Goal: Navigation & Orientation: Find specific page/section

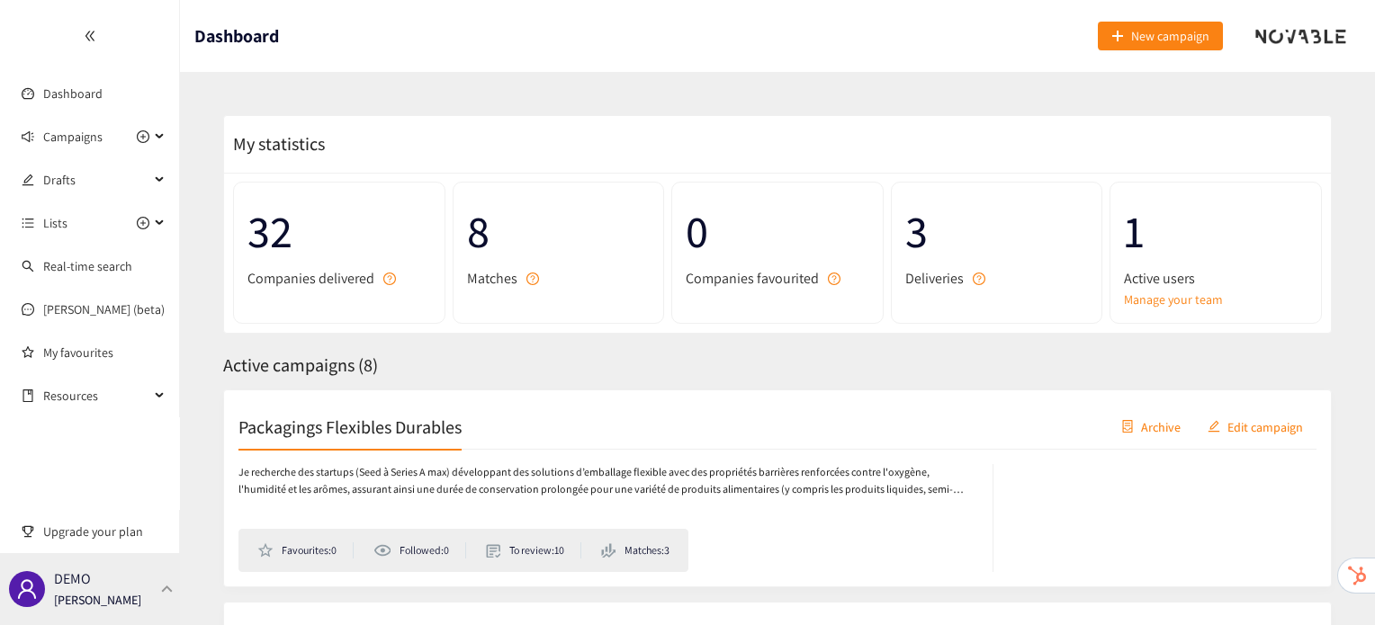
click at [160, 569] on div "DEMO [PERSON_NAME]" at bounding box center [90, 589] width 180 height 72
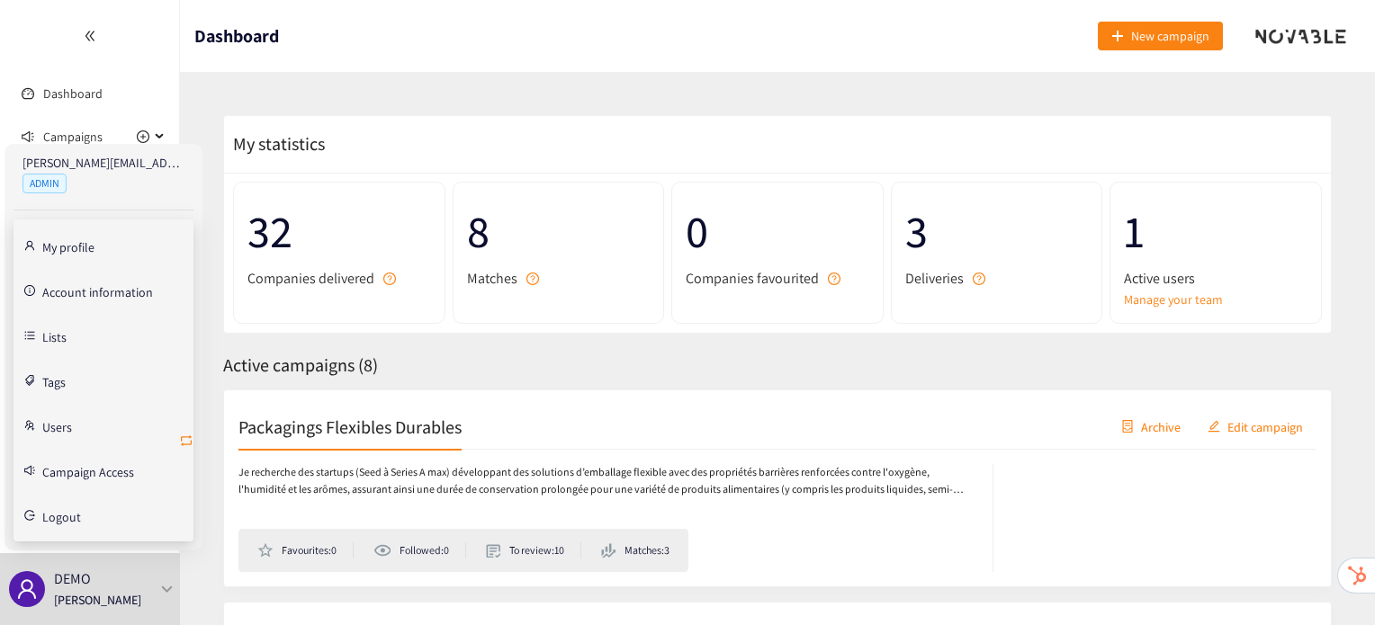
click at [182, 443] on icon "retweet" at bounding box center [186, 441] width 11 height 11
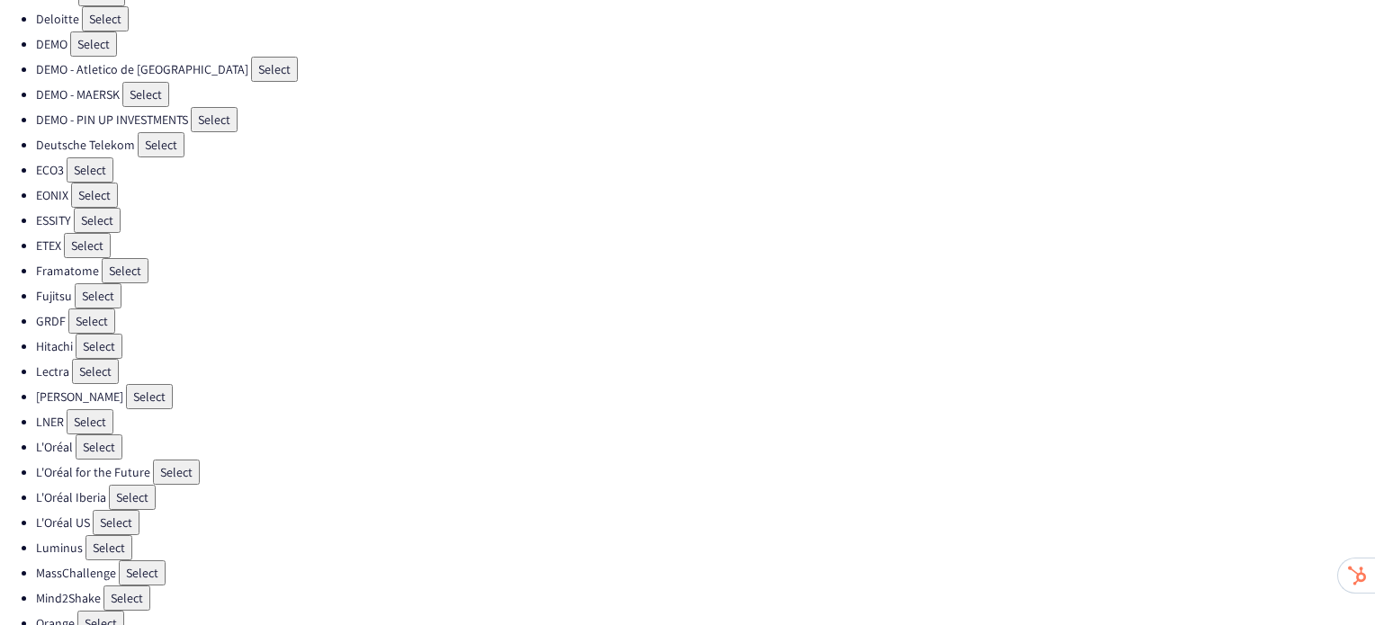
scroll to position [227, 0]
click at [98, 436] on button "Select" at bounding box center [99, 446] width 47 height 25
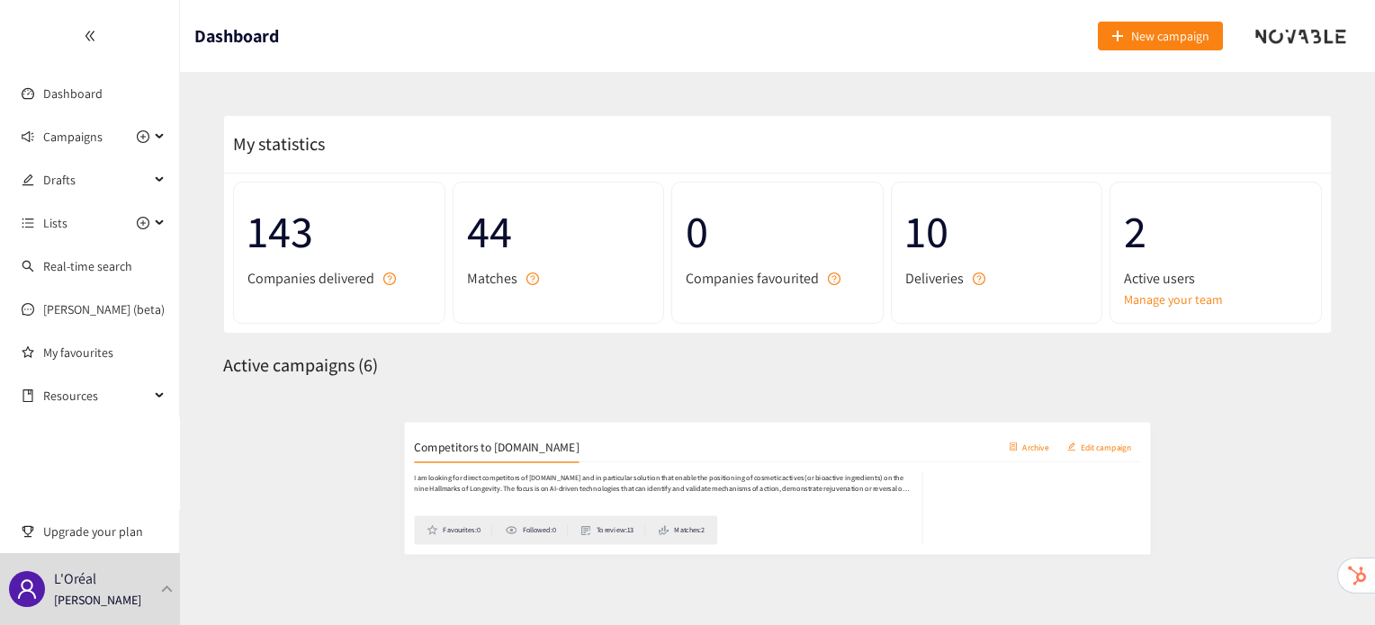
click at [341, 433] on h2 "Competitors to [DOMAIN_NAME]" at bounding box center [360, 426] width 245 height 25
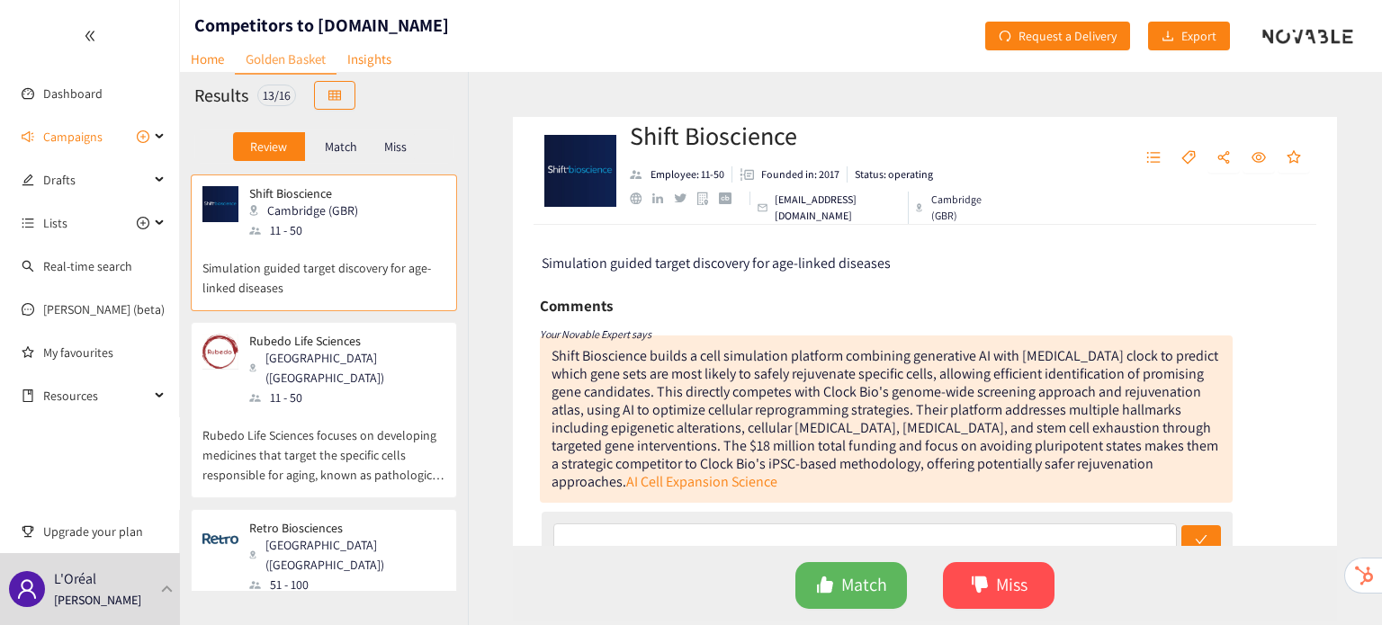
click at [341, 435] on p "Rubedo Life Sciences focuses on developing medicines that target the specific c…" at bounding box center [323, 446] width 243 height 77
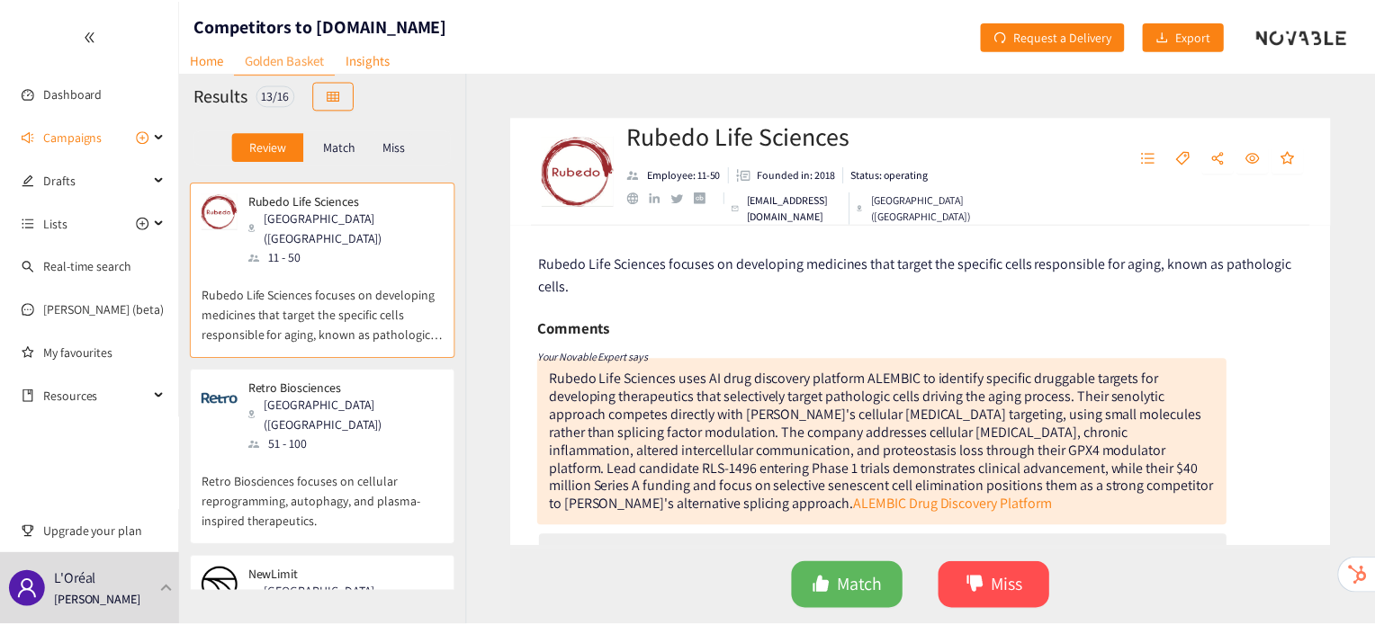
scroll to position [150, 0]
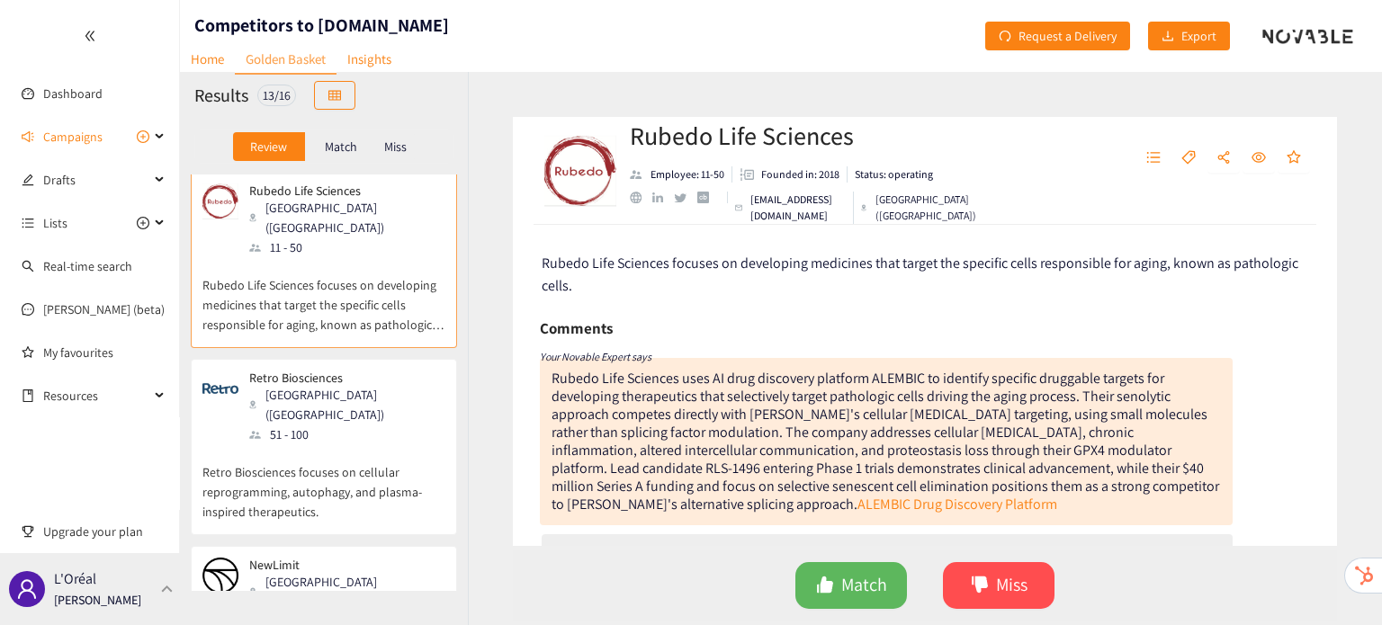
click at [115, 616] on div "L'Oréal [PERSON_NAME]" at bounding box center [90, 589] width 180 height 72
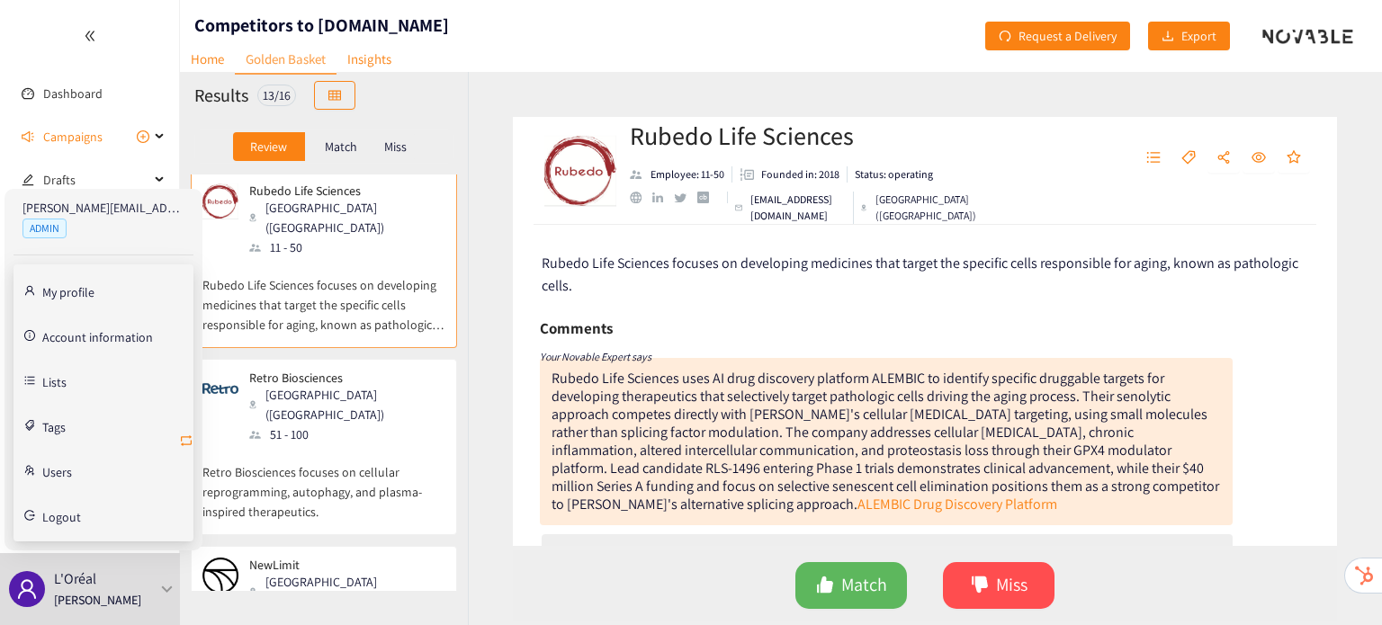
click at [189, 436] on icon "retweet" at bounding box center [186, 441] width 11 height 11
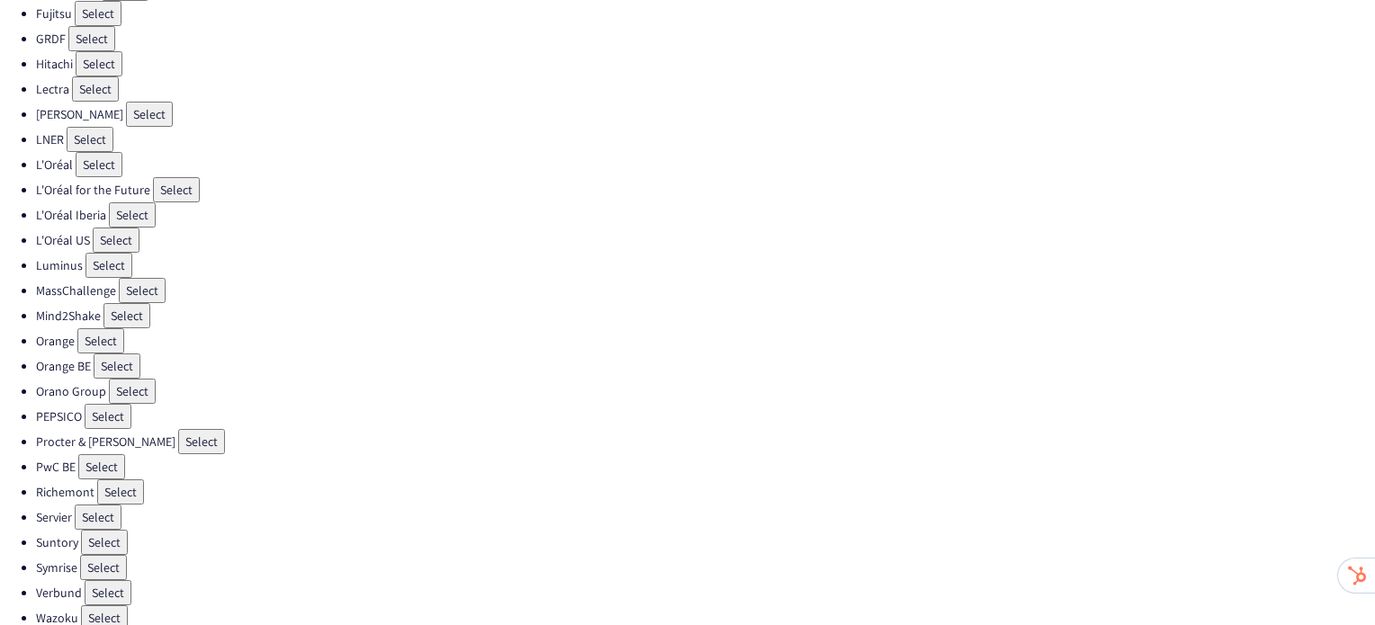
scroll to position [508, 0]
click at [90, 506] on button "Select" at bounding box center [98, 518] width 47 height 25
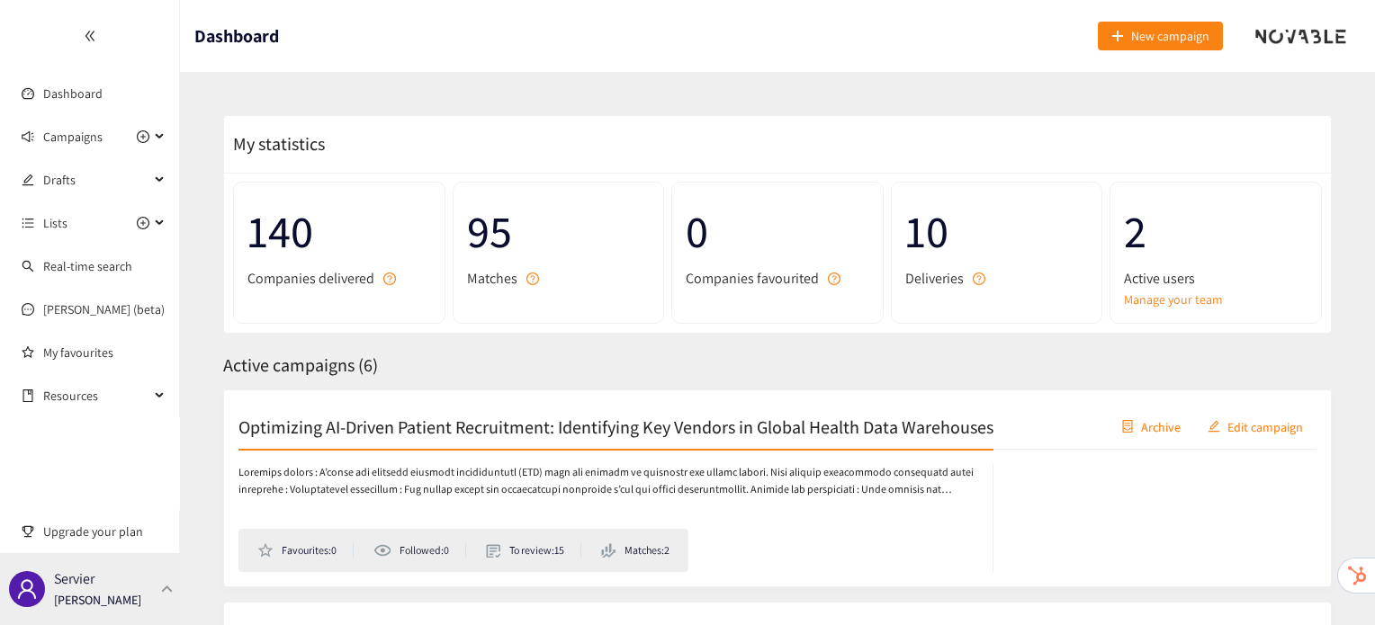
click at [130, 598] on div "Servier [PERSON_NAME]" at bounding box center [90, 589] width 180 height 72
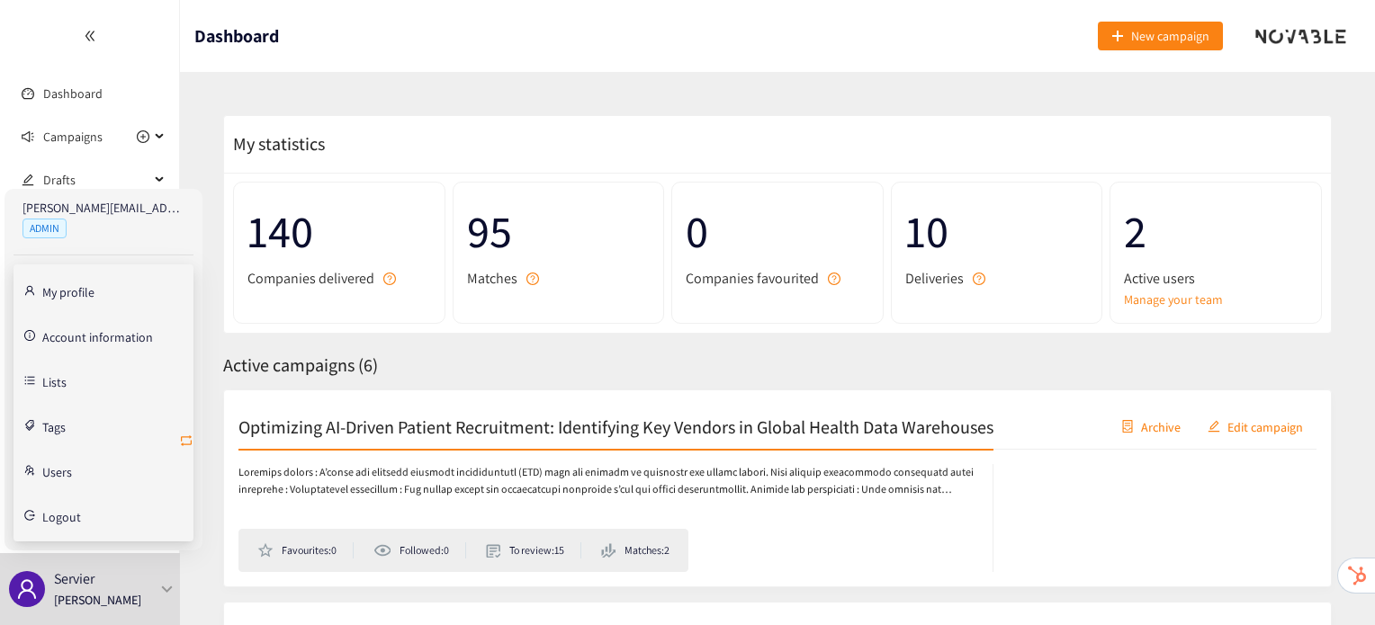
click at [179, 439] on icon "retweet" at bounding box center [186, 441] width 14 height 14
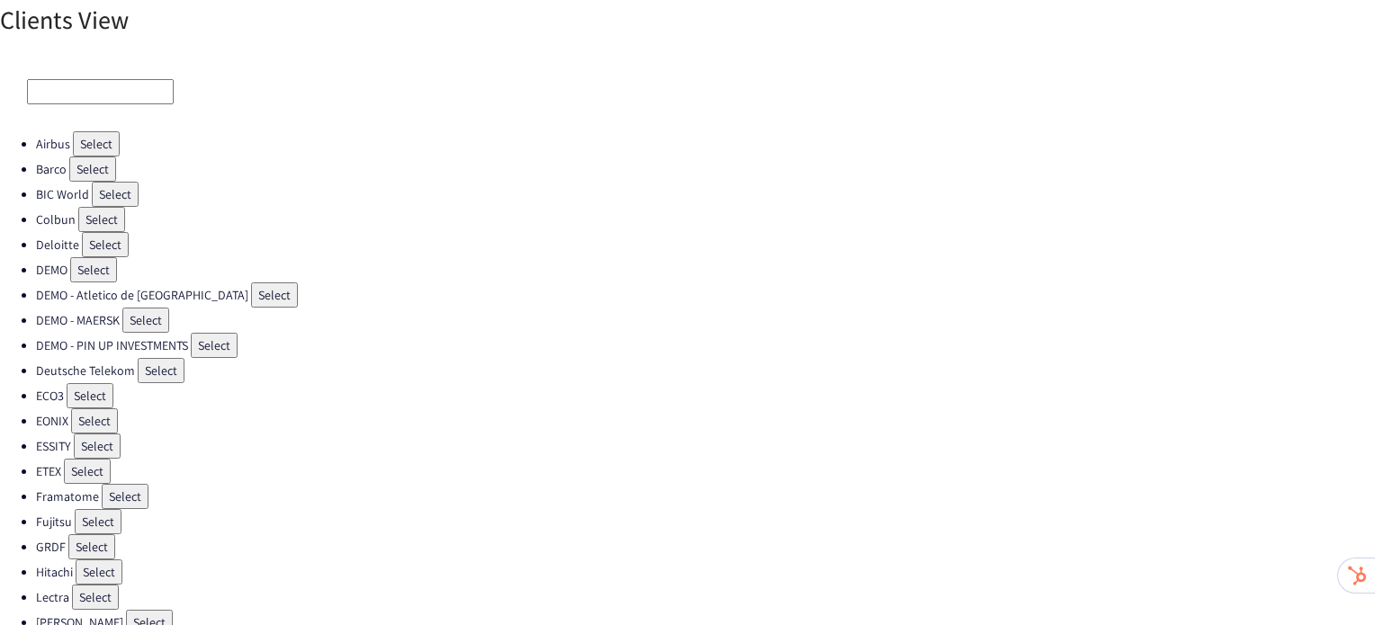
scroll to position [508, 0]
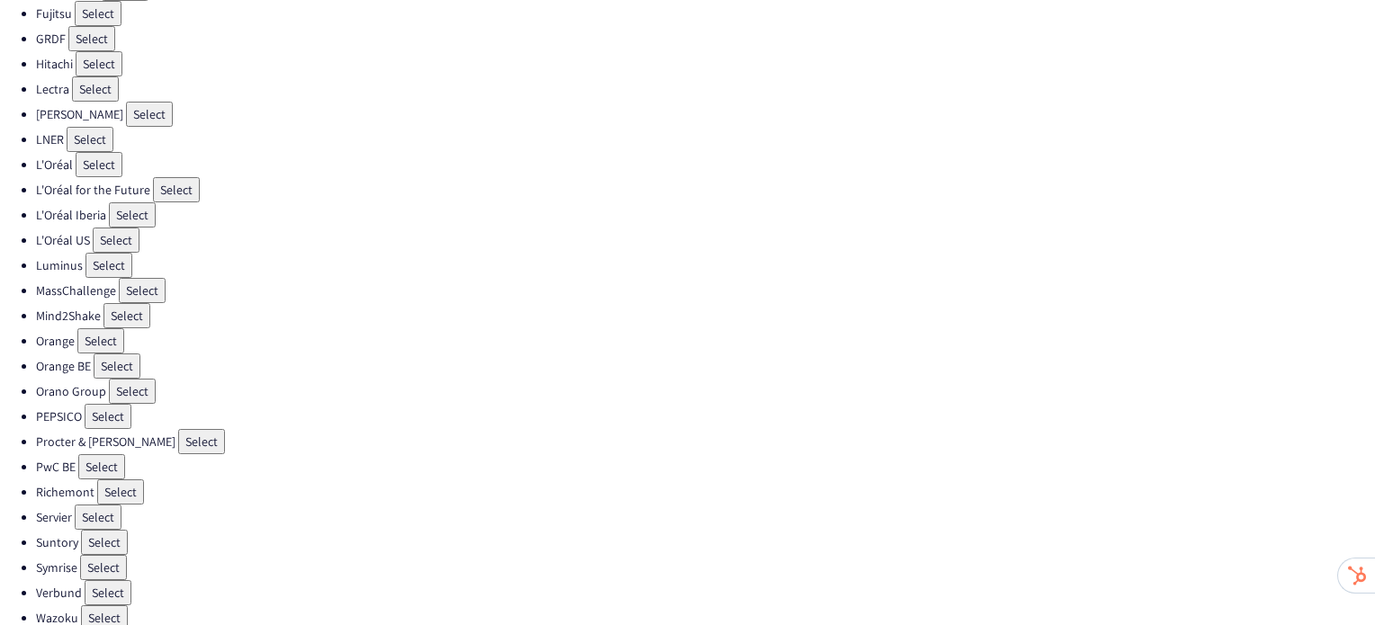
click at [97, 530] on button "Select" at bounding box center [104, 542] width 47 height 25
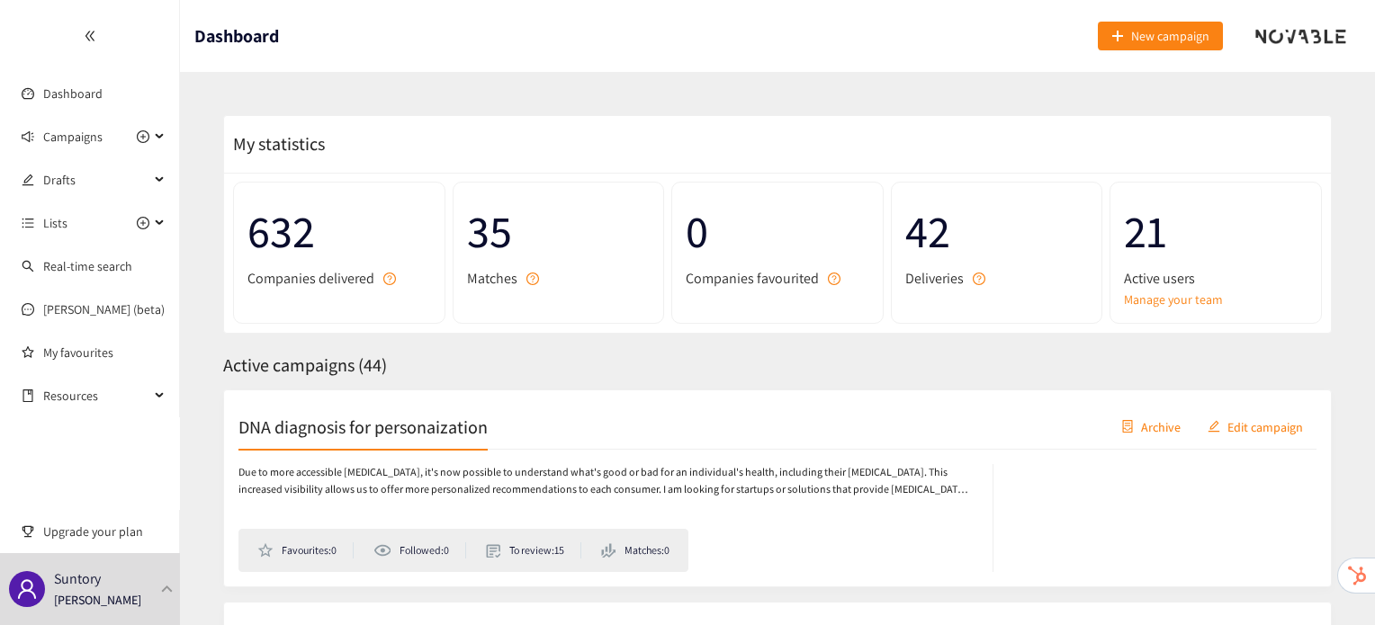
scroll to position [50, 0]
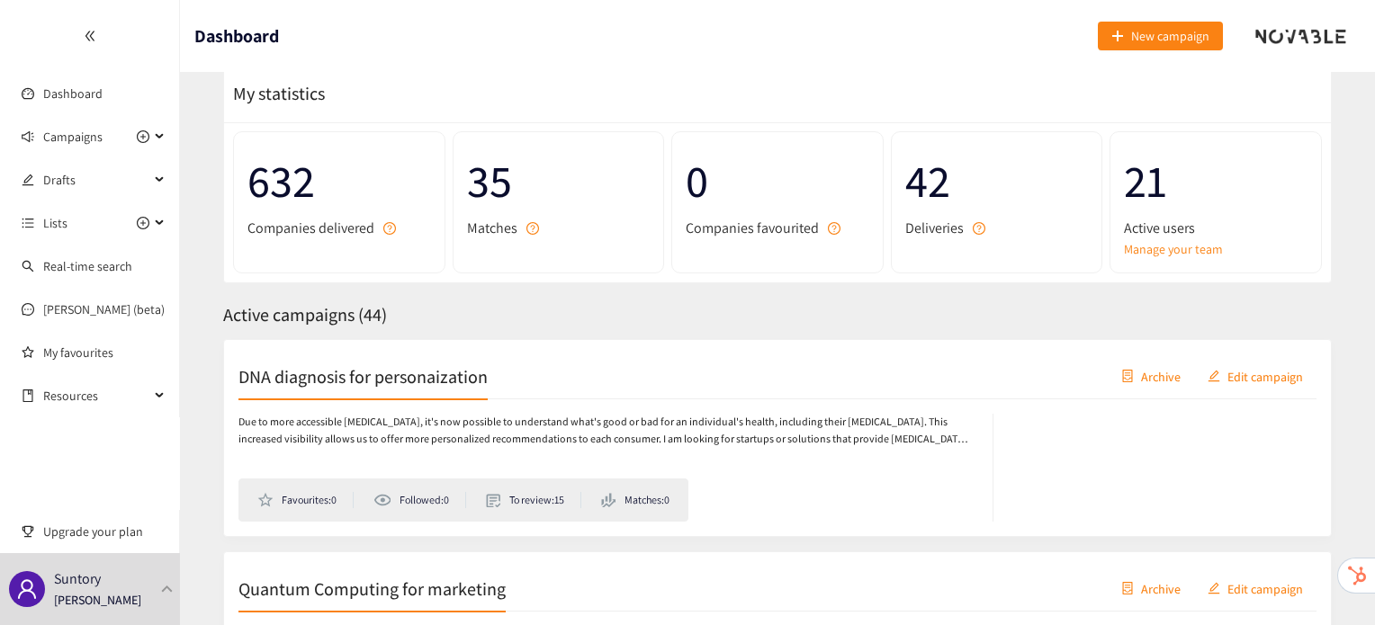
click at [394, 408] on div "Due to more accessible [MEDICAL_DATA], it's now possible to understand what's g…" at bounding box center [777, 461] width 1078 height 122
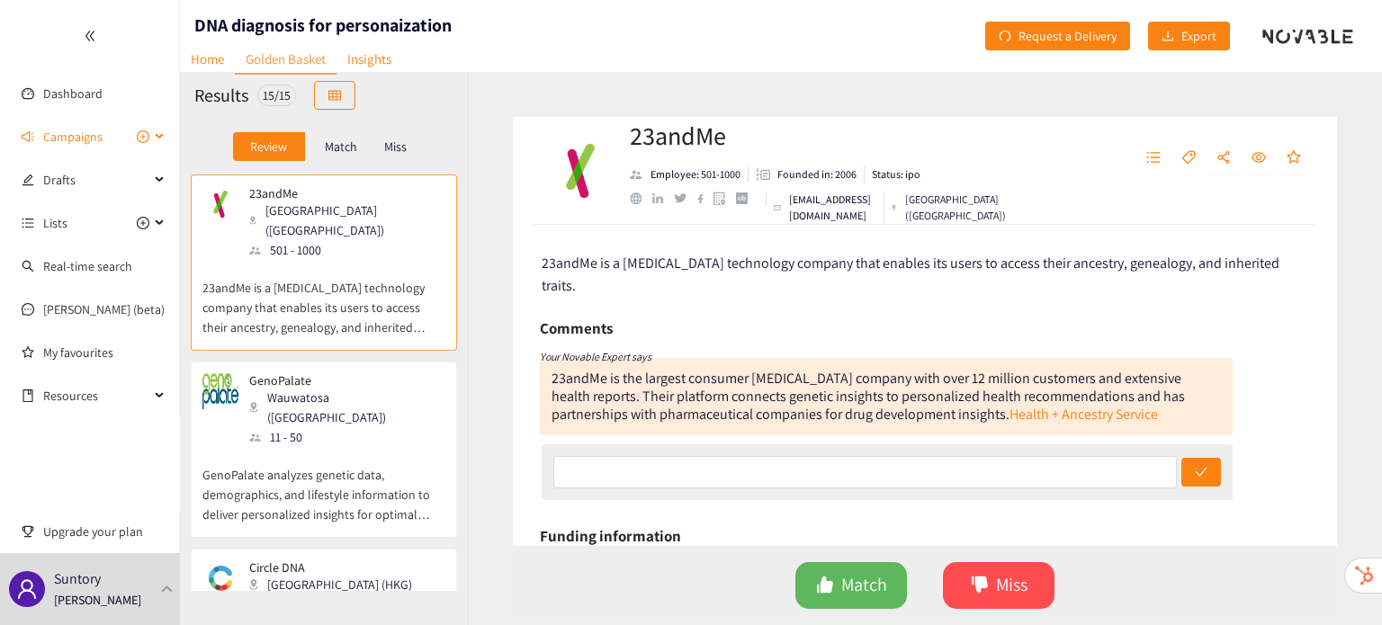
click at [66, 136] on span "Campaigns" at bounding box center [72, 137] width 59 height 36
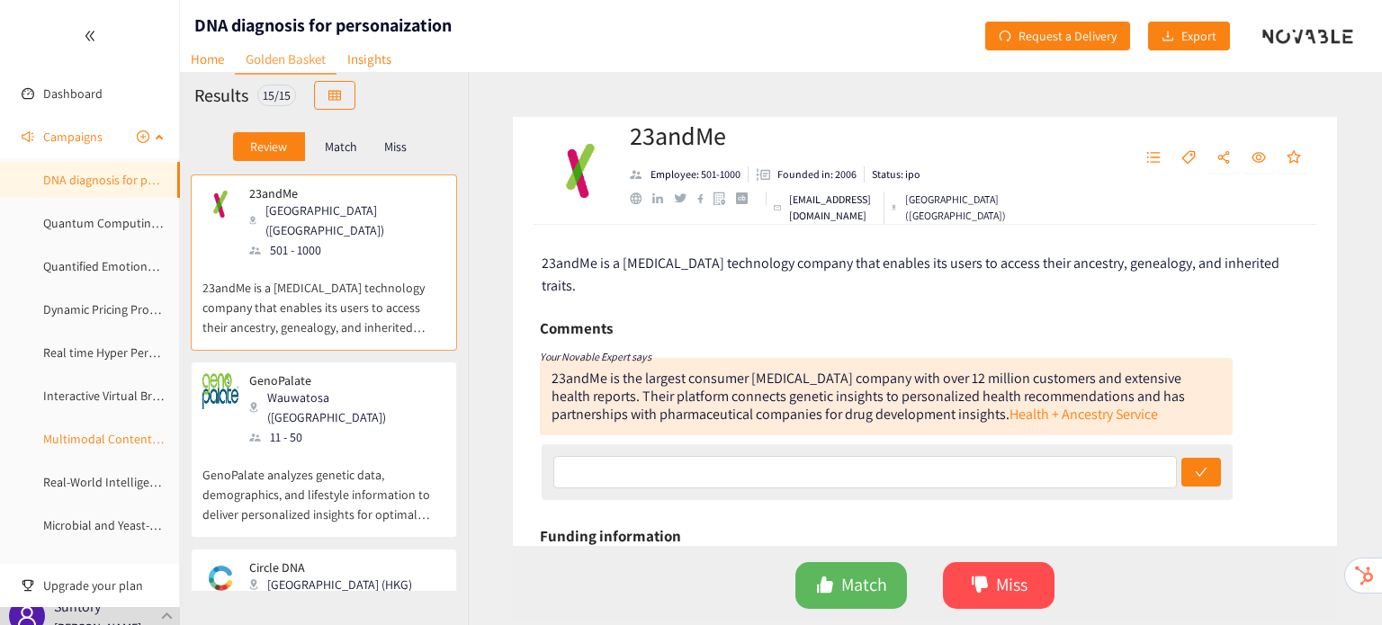
click at [99, 447] on link "Multimodal Content Creation" at bounding box center [121, 439] width 157 height 16
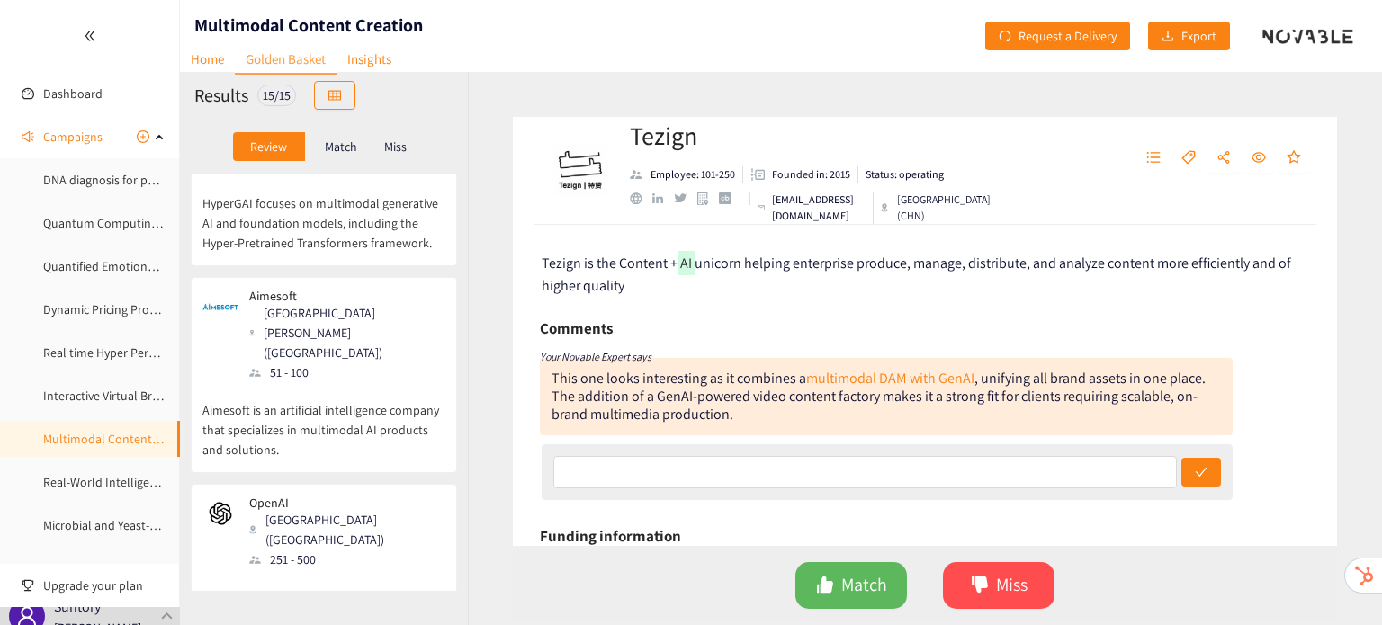
scroll to position [240, 0]
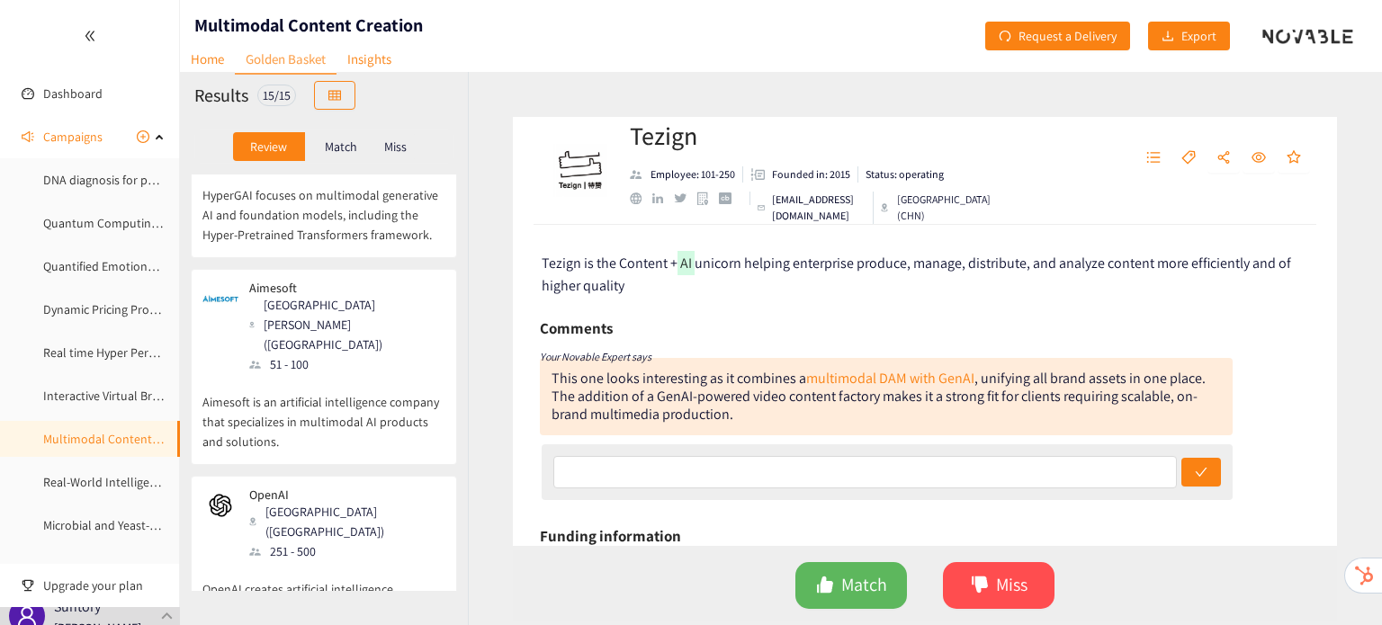
click at [274, 476] on div "OpenAI [GEOGRAPHIC_DATA] ([GEOGRAPHIC_DATA]) 251 - 500 OpenAI creates artificia…" at bounding box center [324, 564] width 266 height 176
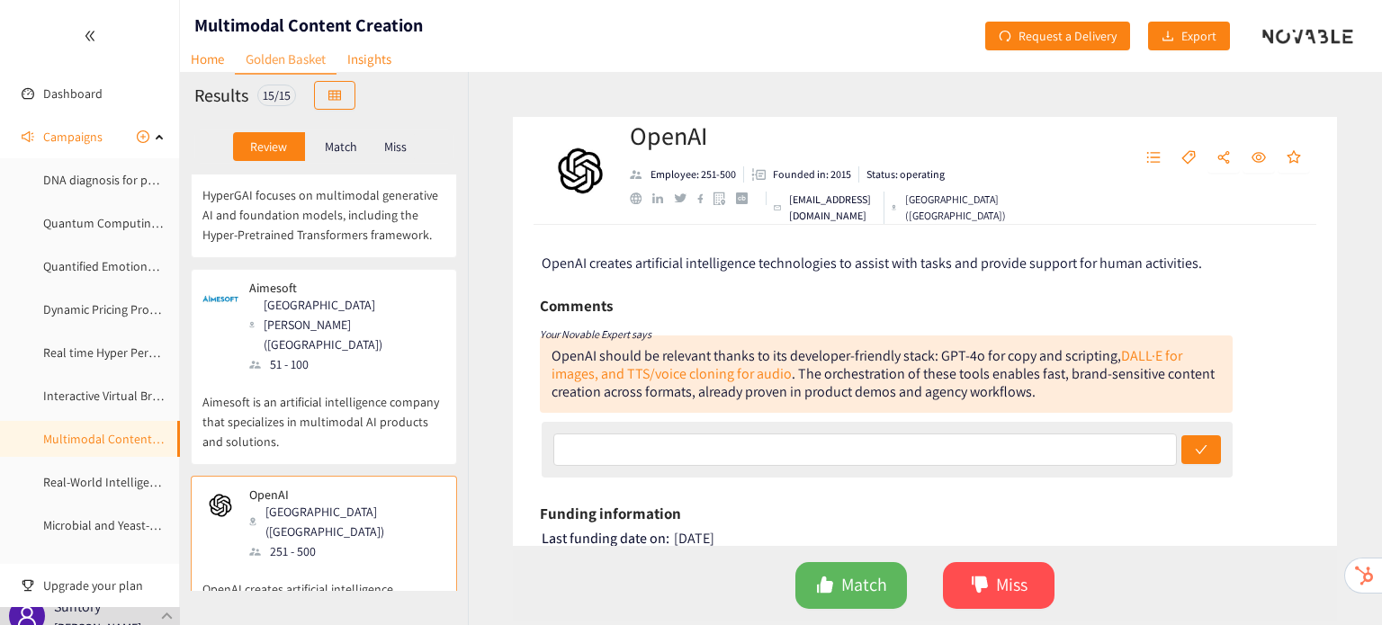
scroll to position [0, 0]
